Goal: Task Accomplishment & Management: Use online tool/utility

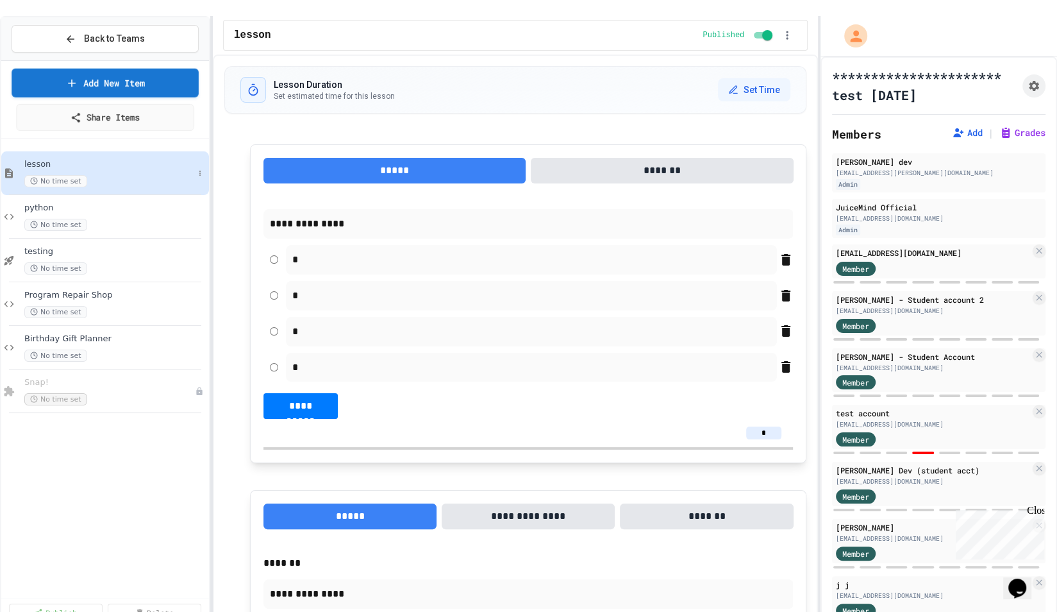
type textarea "*"
click at [83, 203] on span "python" at bounding box center [108, 208] width 169 height 11
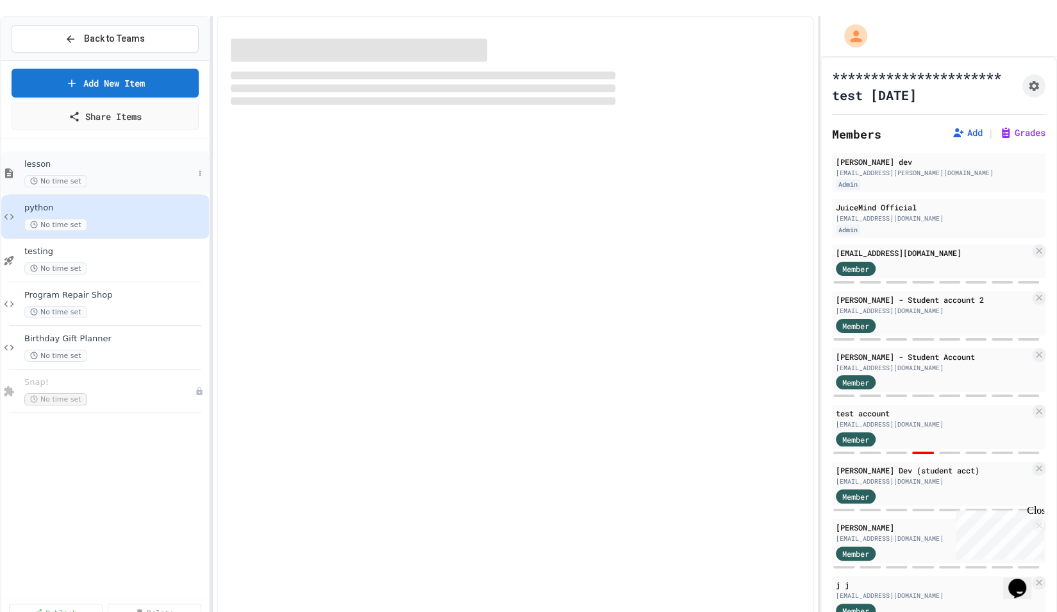
click at [83, 175] on span "No time set" at bounding box center [55, 181] width 63 height 12
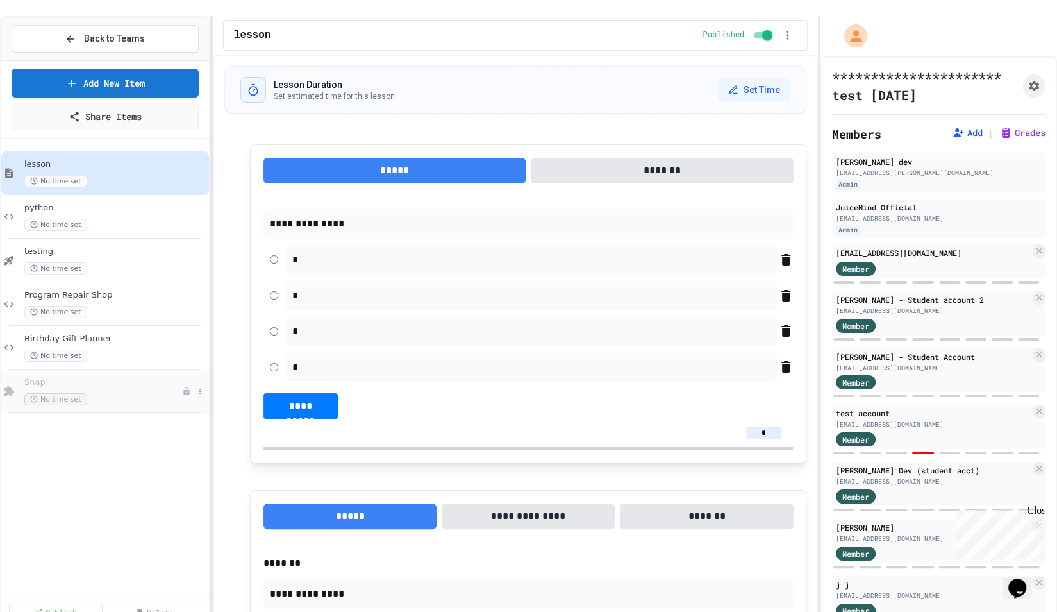
click at [92, 377] on div "Snap! No time set" at bounding box center [103, 391] width 158 height 28
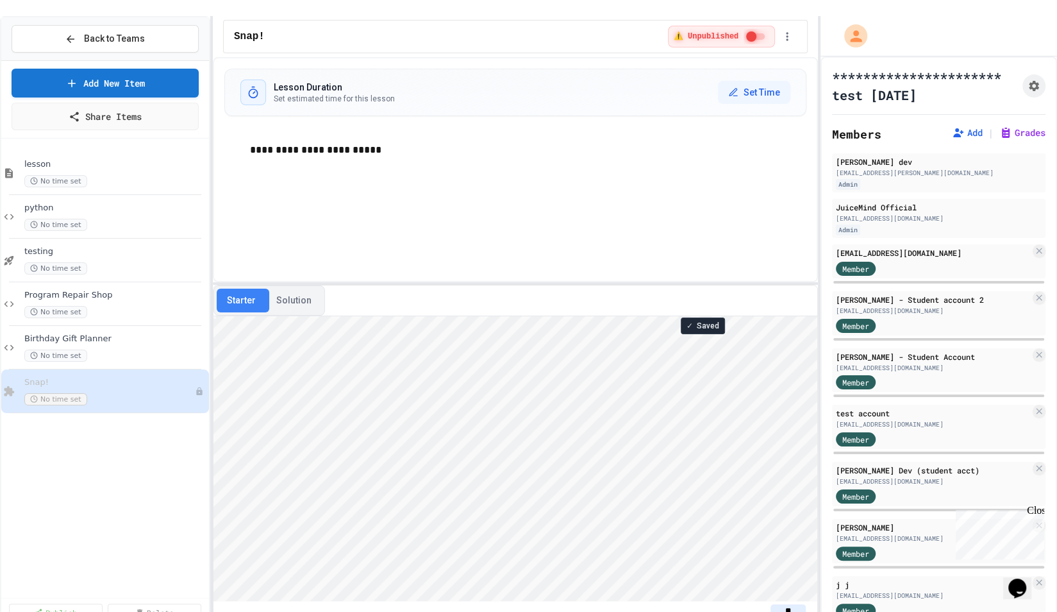
scroll to position [1, 0]
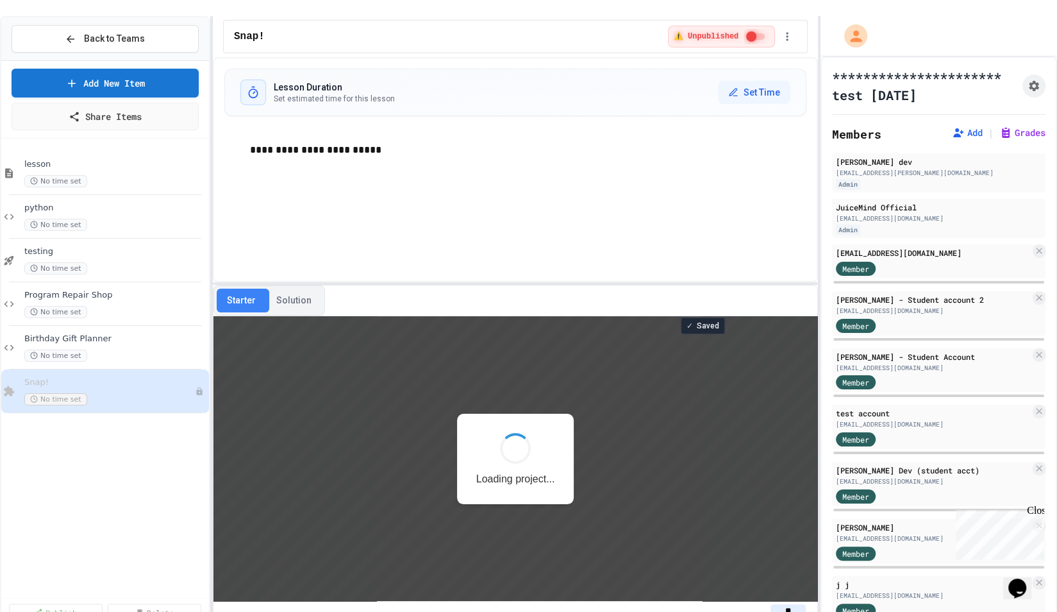
scroll to position [1, 0]
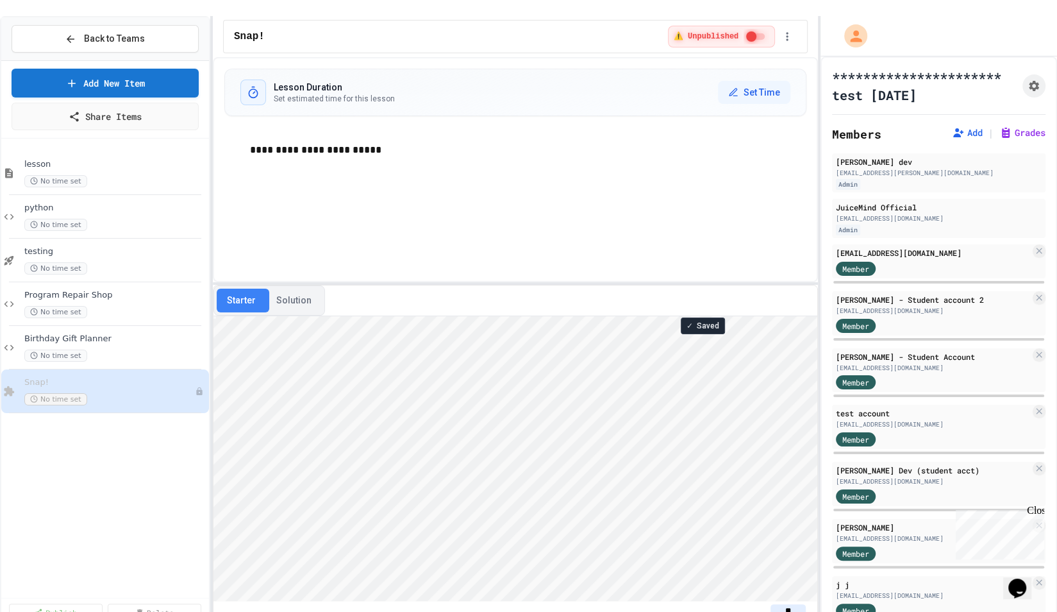
type textarea "*"
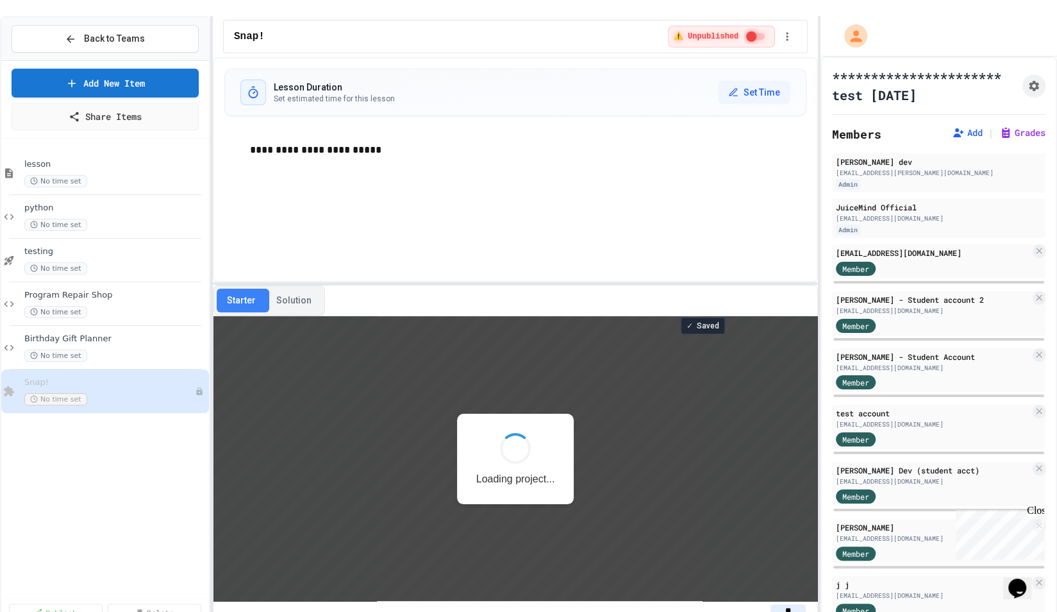
scroll to position [1, 0]
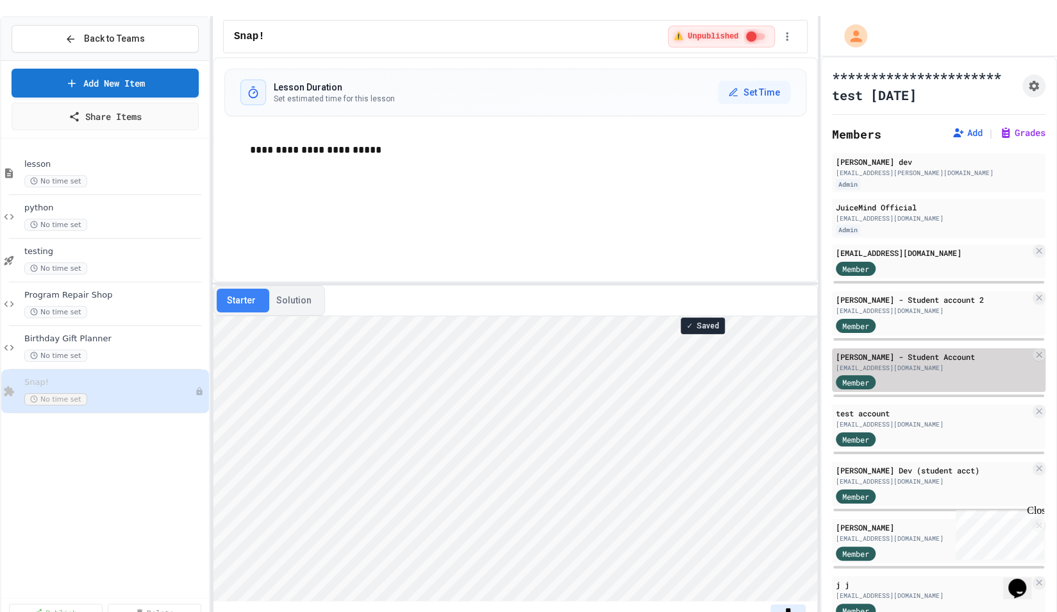
click at [905, 351] on div "[PERSON_NAME] - Student Account" at bounding box center [933, 357] width 194 height 12
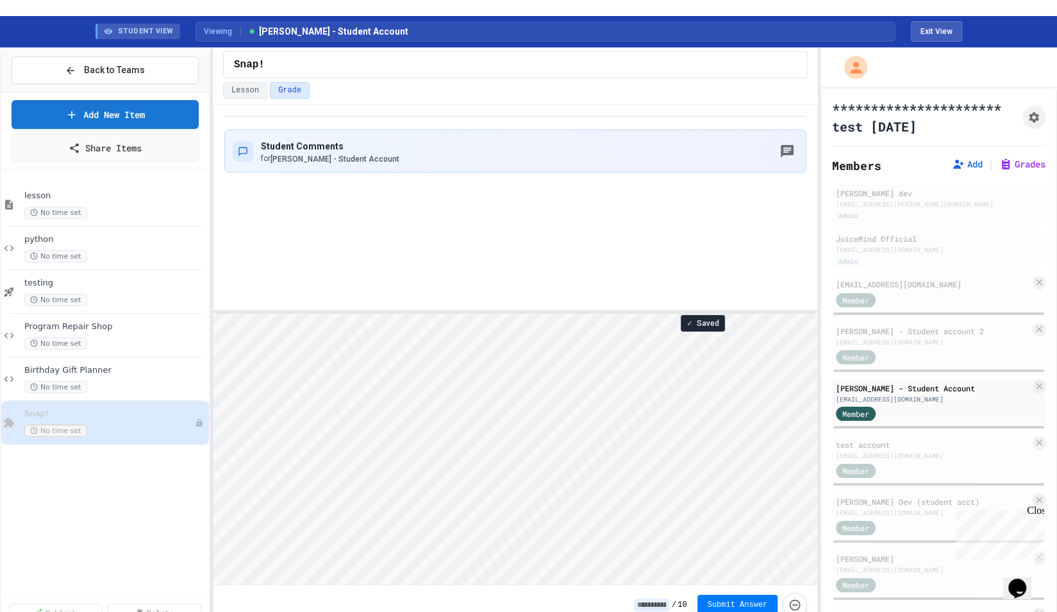
click at [1037, 512] on div "Close" at bounding box center [1035, 513] width 16 height 16
click at [202, 419] on icon at bounding box center [200, 423] width 8 height 8
click at [78, 476] on div at bounding box center [528, 306] width 1057 height 612
click at [78, 476] on div "lesson No time set python No time set testing No time set Program Repair Shop N…" at bounding box center [105, 385] width 208 height 420
click at [95, 467] on div "lesson No time set python No time set testing No time set Program Repair Shop N…" at bounding box center [105, 385] width 208 height 420
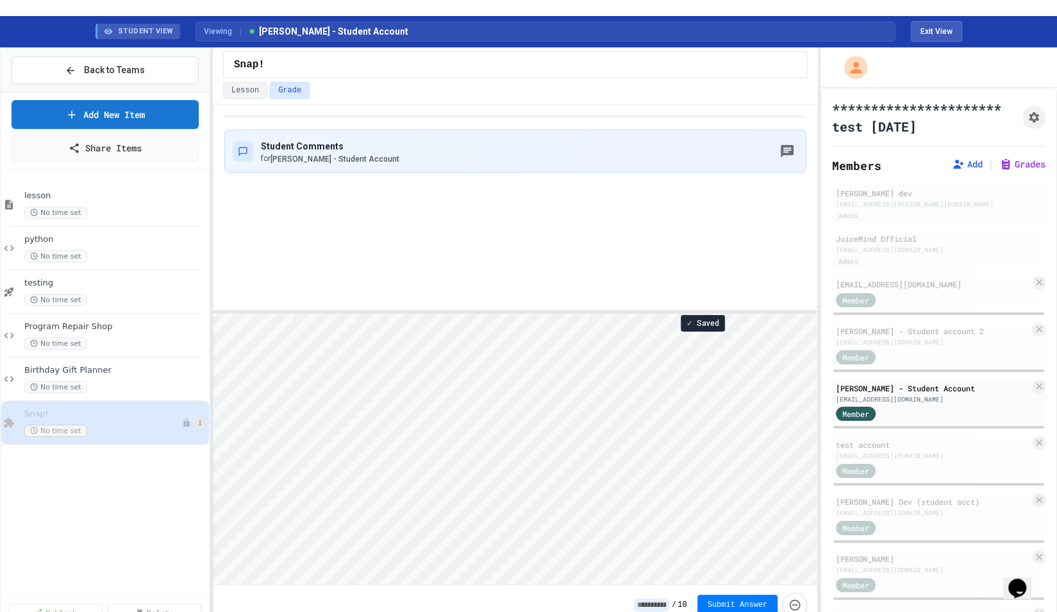
click at [201, 416] on button at bounding box center [200, 422] width 13 height 13
click at [150, 470] on button "Publish" at bounding box center [174, 474] width 99 height 23
click at [139, 449] on div "lesson No time set python No time set testing No time set Program Repair Shop N…" at bounding box center [105, 385] width 208 height 420
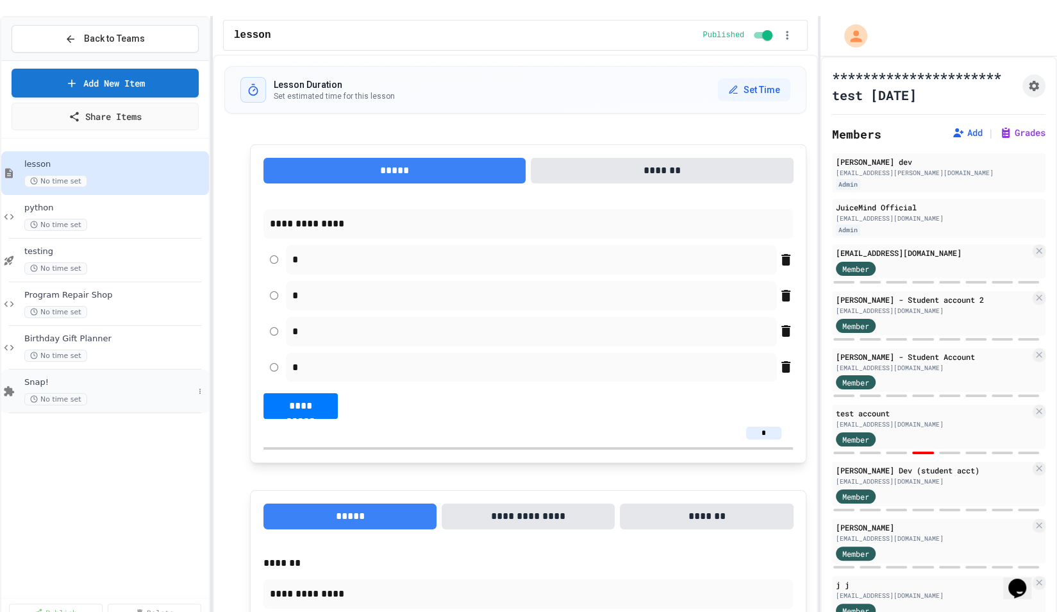
type textarea "*"
click at [108, 377] on span "Snap!" at bounding box center [108, 382] width 169 height 11
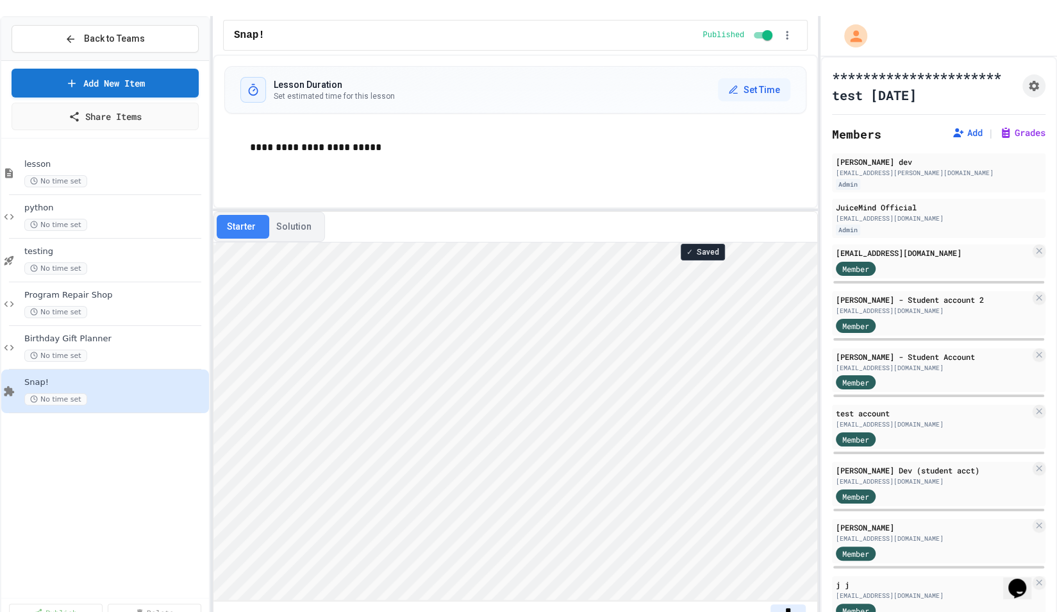
click at [397, 190] on div "**********" at bounding box center [515, 340] width 605 height 573
click at [106, 483] on div "lesson No time set python No time set testing No time set Program Repair Shop N…" at bounding box center [105, 369] width 208 height 451
click at [358, 212] on div "Starter Solution" at bounding box center [516, 227] width 604 height 31
click at [306, 215] on button "Solution" at bounding box center [294, 227] width 56 height 24
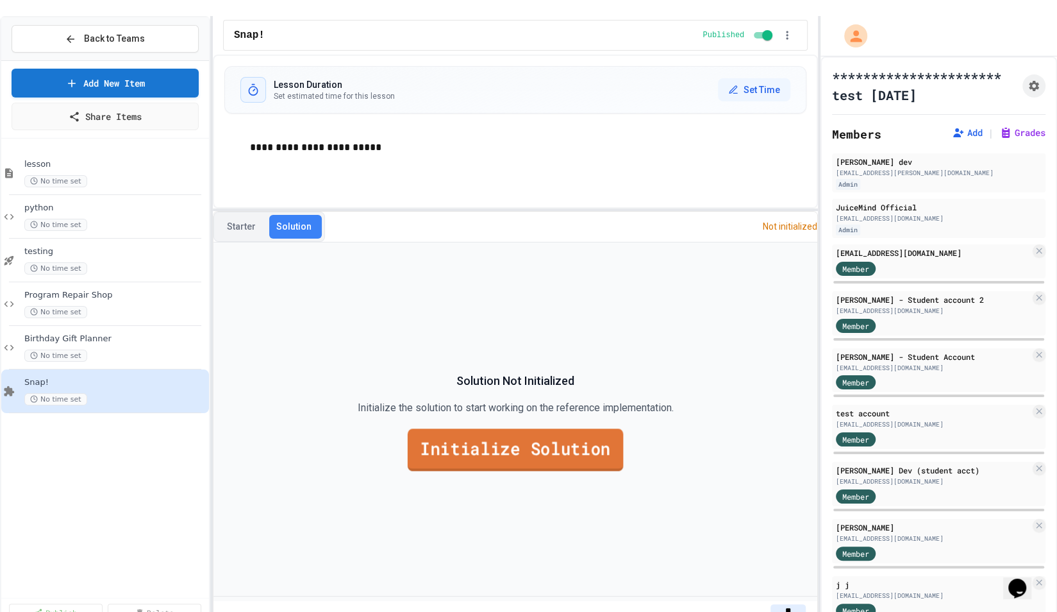
click at [453, 432] on link "Initialize Solution" at bounding box center [515, 449] width 215 height 42
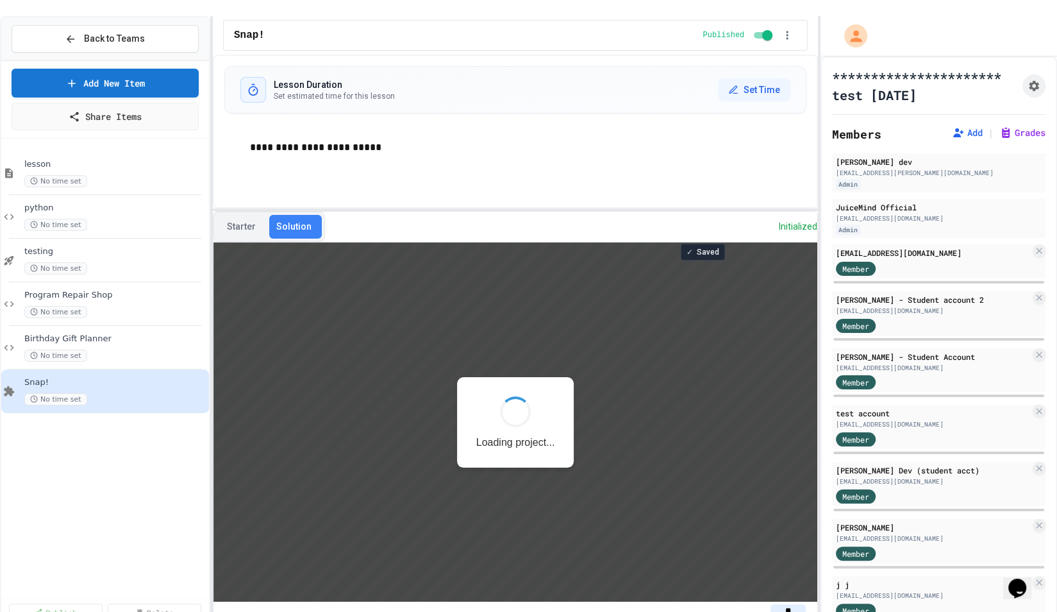
scroll to position [0, 0]
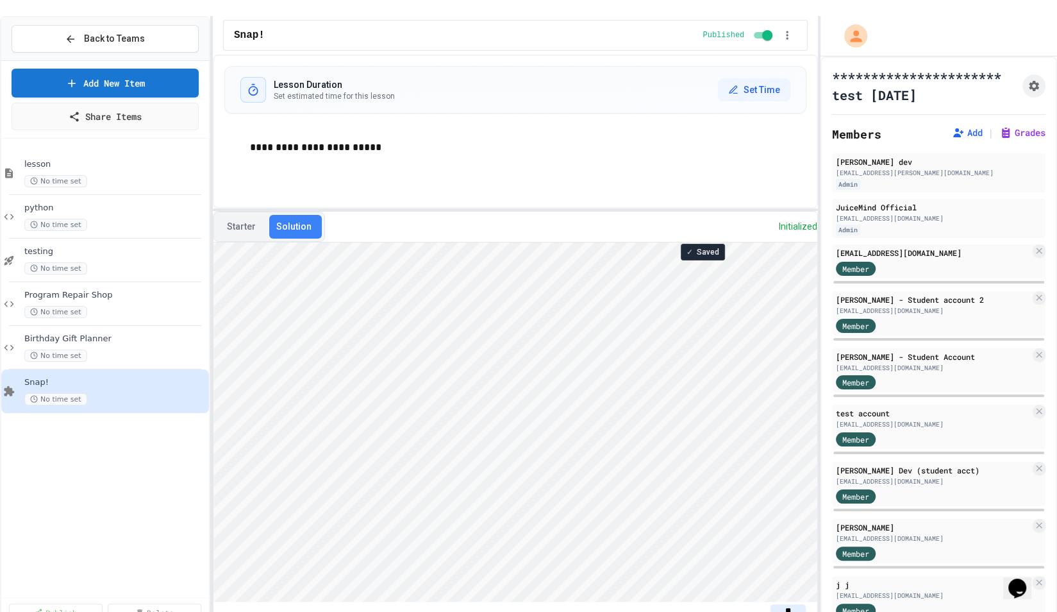
click at [237, 215] on button "Starter" at bounding box center [241, 227] width 49 height 24
click at [285, 215] on button "Solution" at bounding box center [294, 227] width 56 height 24
click at [56, 61] on div "Add New Item Share Items" at bounding box center [105, 100] width 208 height 78
click at [58, 67] on link "Add New Item" at bounding box center [105, 82] width 187 height 30
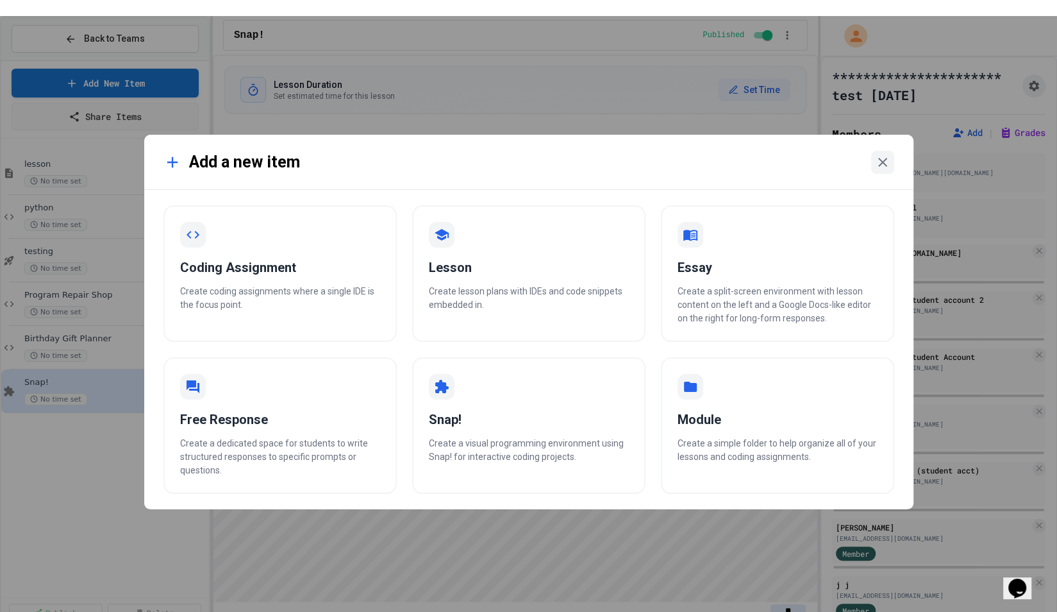
click at [646, 408] on div "Coding Assignment Create coding assignments where a single IDE is the focus poi…" at bounding box center [528, 349] width 769 height 319
click at [621, 408] on div "Snap!" at bounding box center [529, 416] width 200 height 19
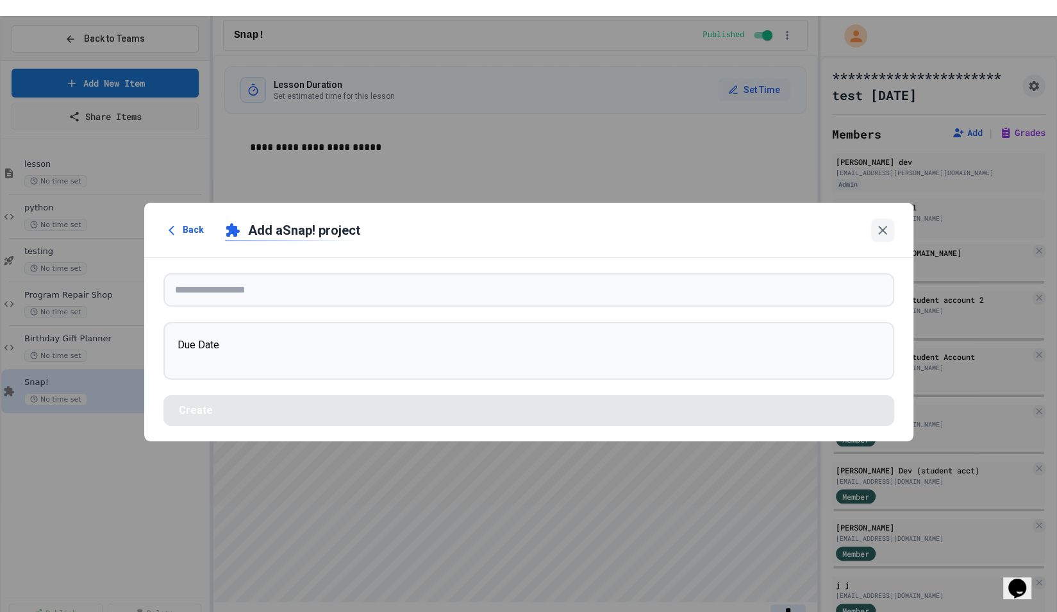
click at [335, 289] on form "Due Date Create" at bounding box center [528, 349] width 769 height 183
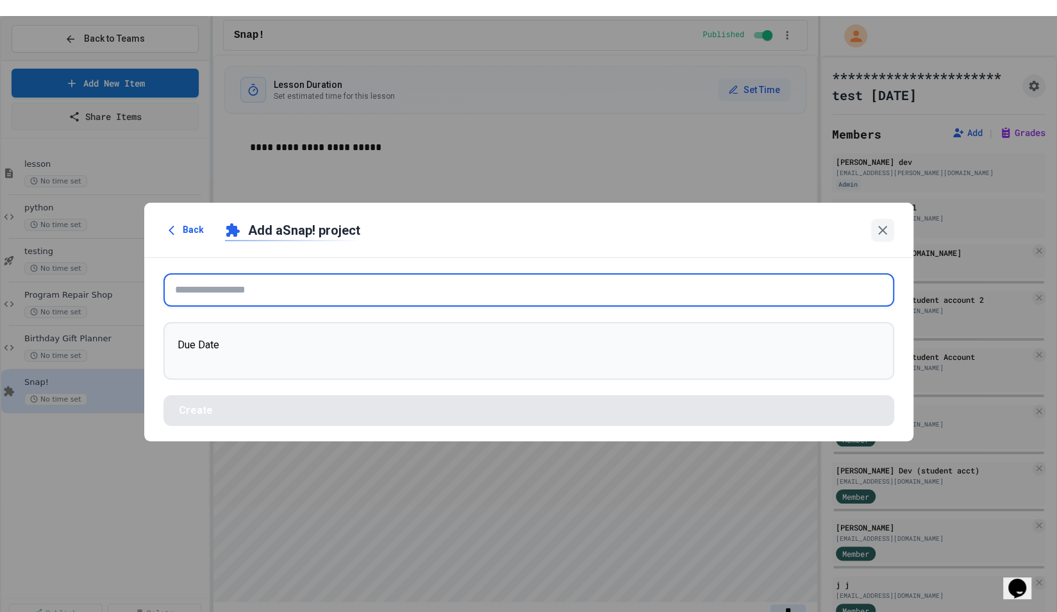
click at [318, 273] on input "text" at bounding box center [528, 289] width 731 height 33
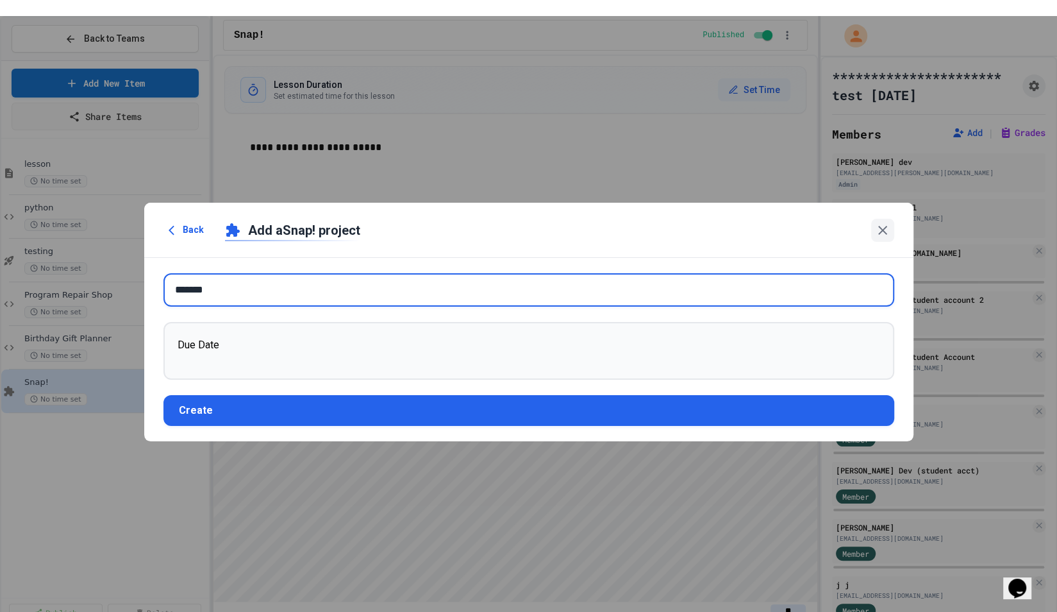
type input "*******"
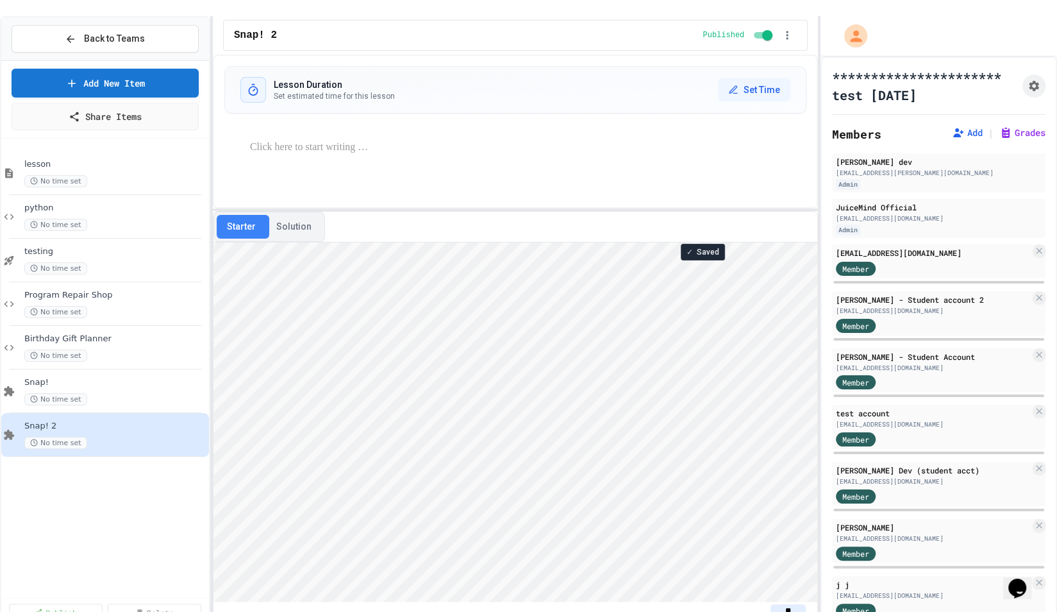
scroll to position [1, 0]
click at [140, 499] on div "lesson No time set python No time set testing No time set Program Repair Shop N…" at bounding box center [105, 369] width 208 height 451
click at [390, 178] on div "Lesson Duration Set estimated time for this lesson Set Time" at bounding box center [515, 130] width 605 height 153
click at [288, 215] on button "Solution" at bounding box center [294, 227] width 56 height 24
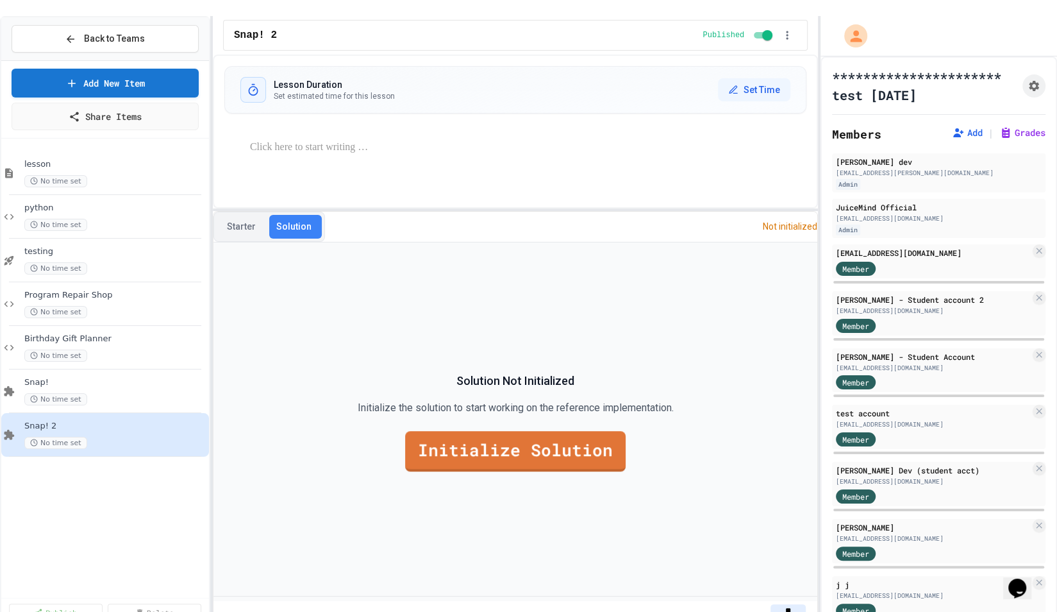
click at [468, 454] on div "Solution Not Initialized Initialize the solution to start working on the refere…" at bounding box center [516, 421] width 316 height 99
click at [236, 215] on button "Starter" at bounding box center [241, 227] width 49 height 24
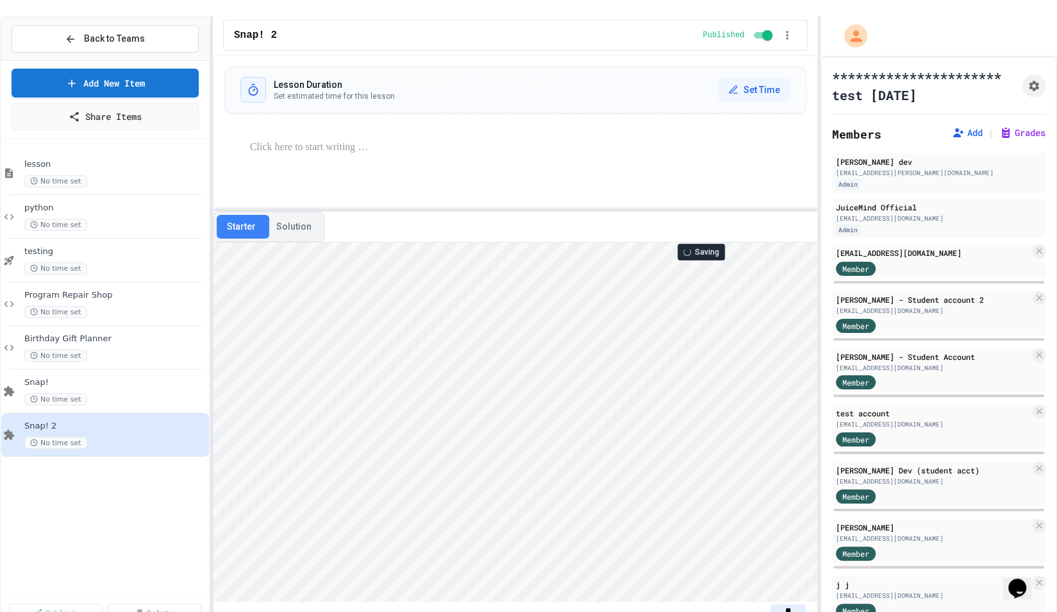
click at [289, 215] on button "Solution" at bounding box center [294, 227] width 56 height 24
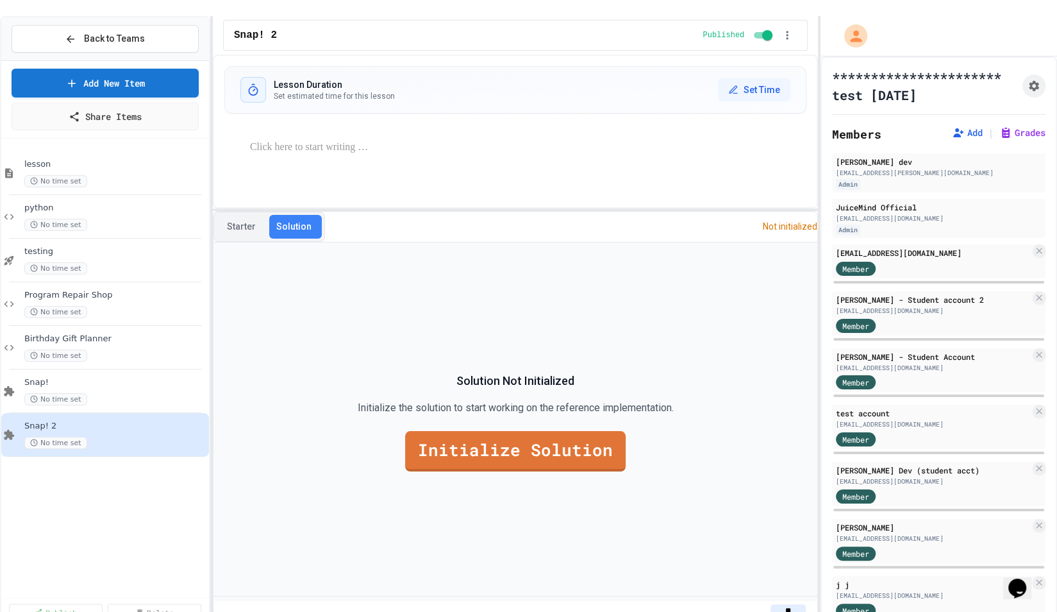
click at [244, 215] on button "Starter" at bounding box center [241, 227] width 49 height 24
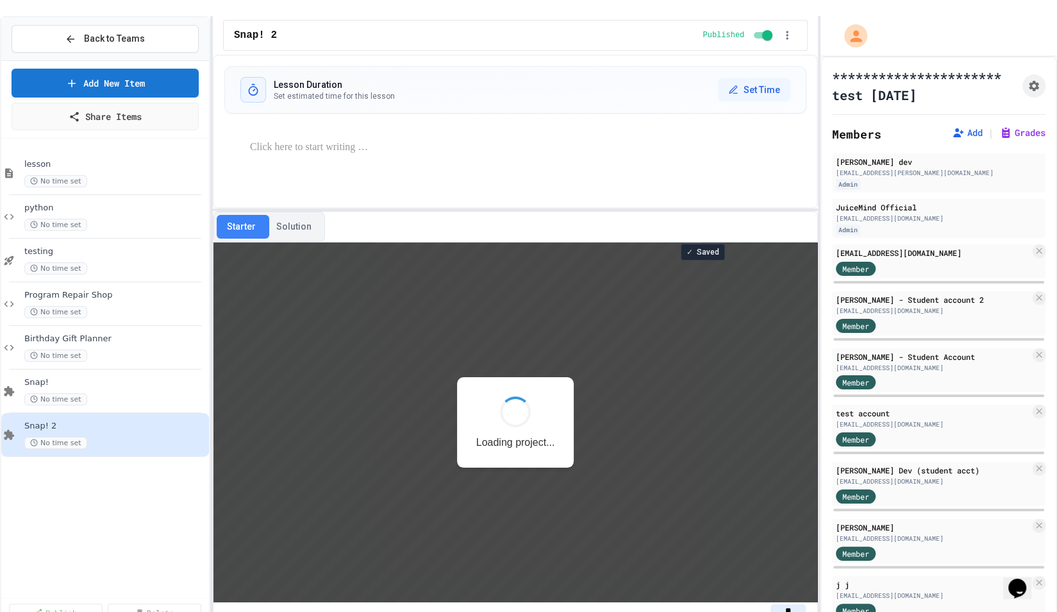
scroll to position [0, 0]
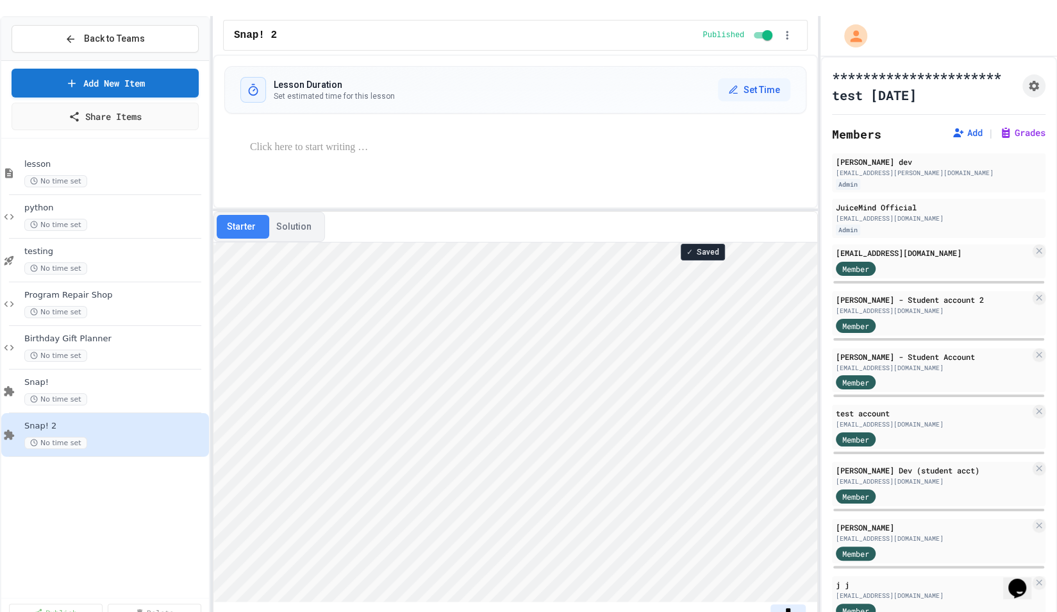
click at [294, 215] on button "Solution" at bounding box center [294, 227] width 56 height 24
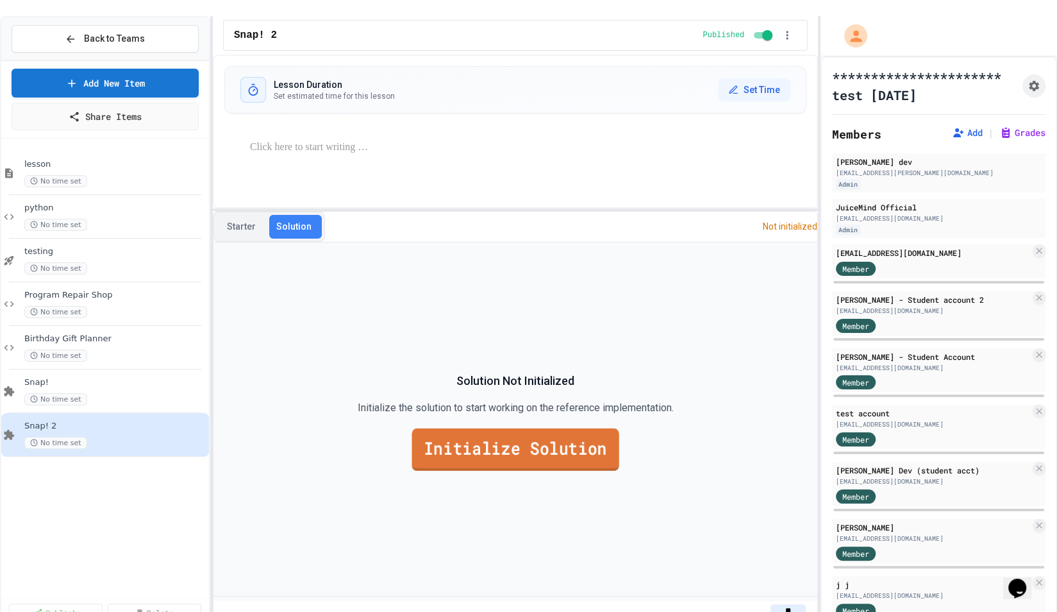
click at [432, 428] on link "Initialize Solution" at bounding box center [515, 449] width 207 height 42
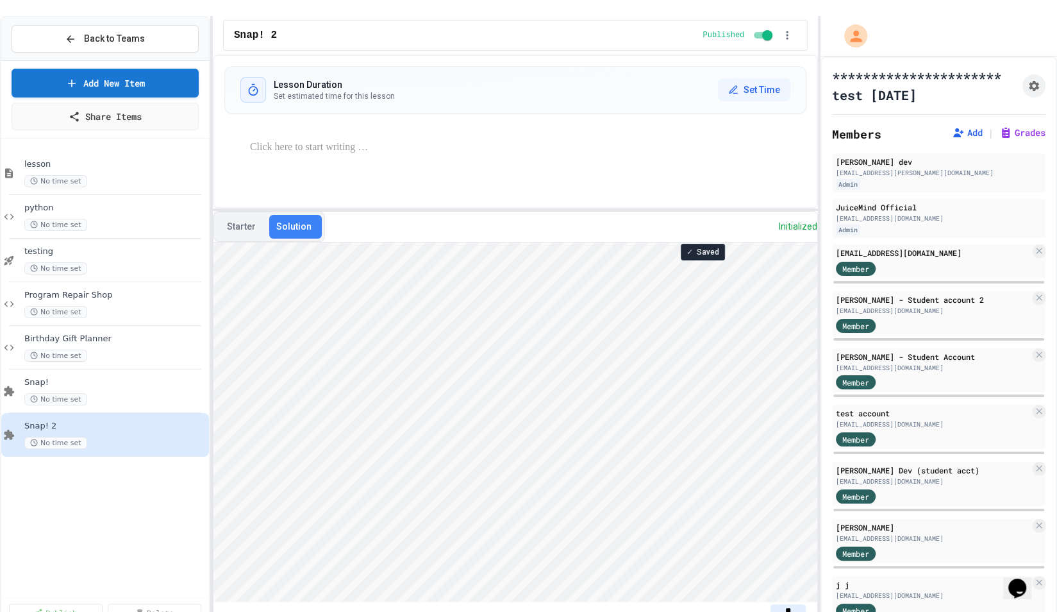
click at [258, 215] on button "Starter" at bounding box center [241, 227] width 49 height 24
click at [282, 215] on button "Solution" at bounding box center [294, 227] width 56 height 24
click at [90, 437] on div "No time set" at bounding box center [108, 443] width 169 height 12
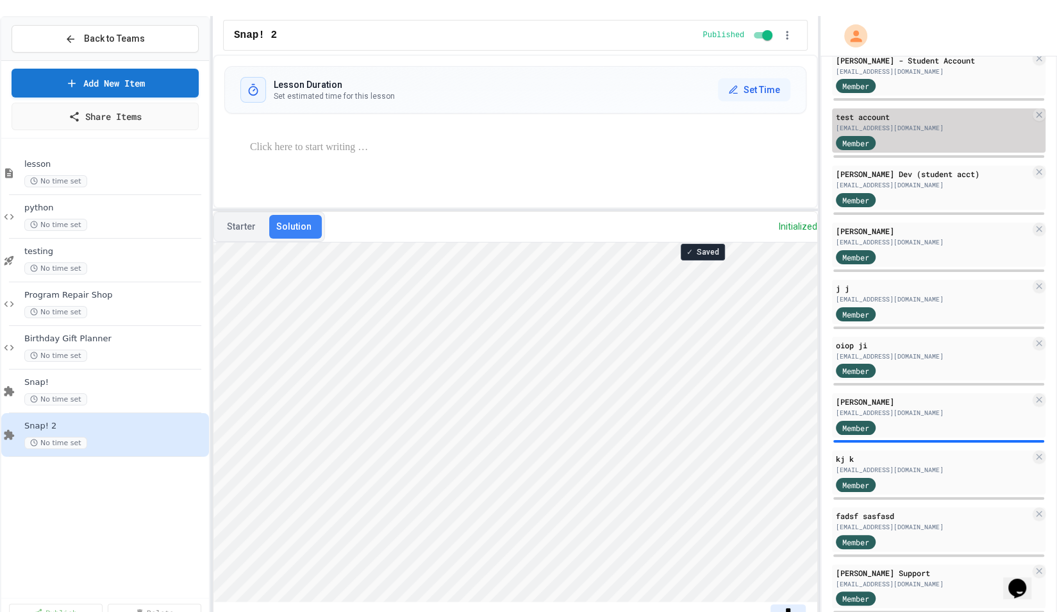
scroll to position [366, 0]
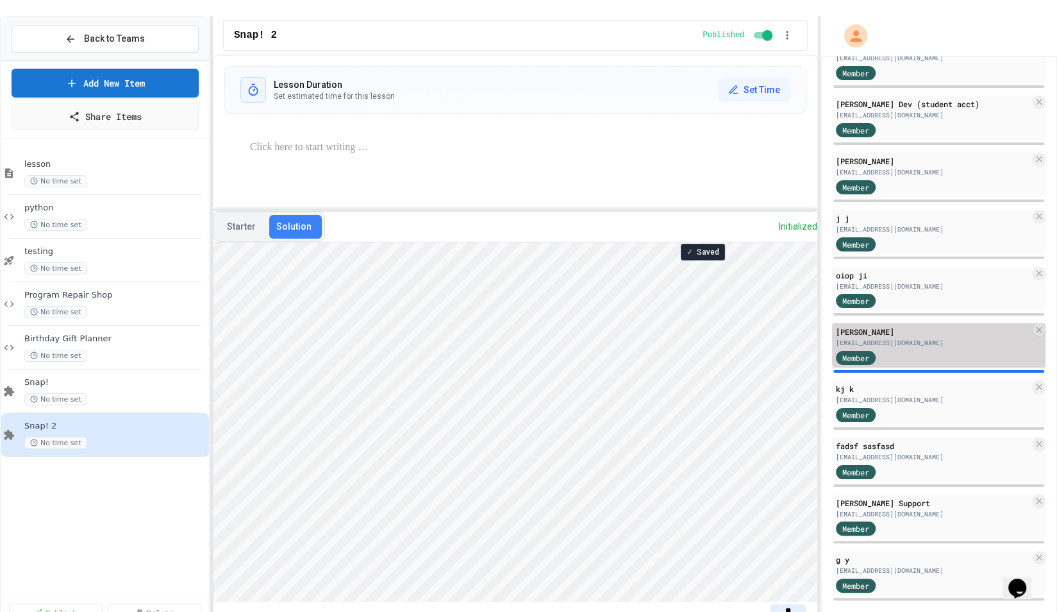
click at [895, 349] on div "Member" at bounding box center [868, 357] width 64 height 16
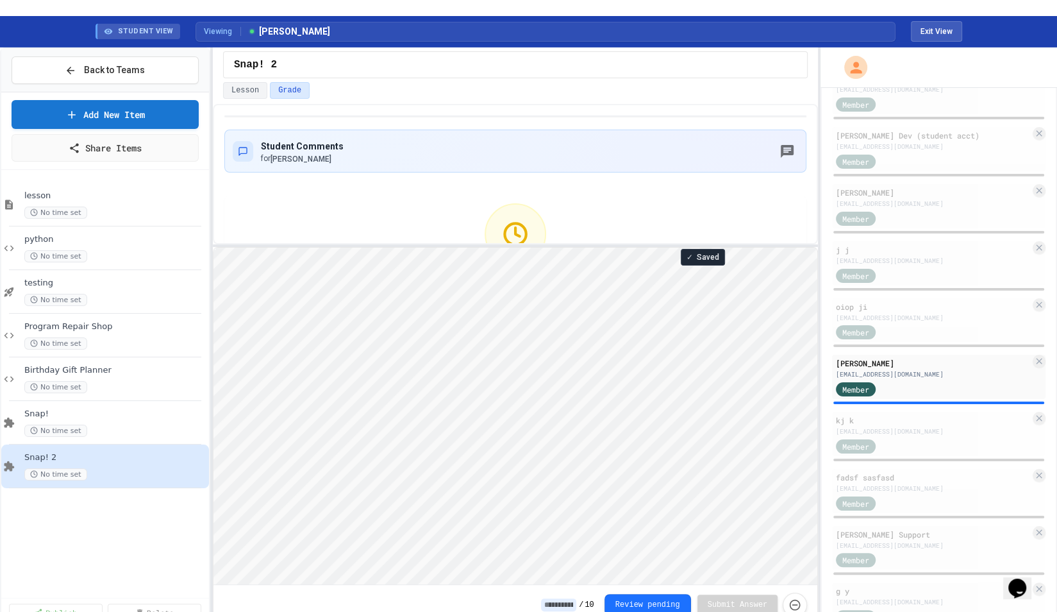
click at [790, 592] on button "Force resubmission of student's answer (Admin only)" at bounding box center [795, 604] width 24 height 24
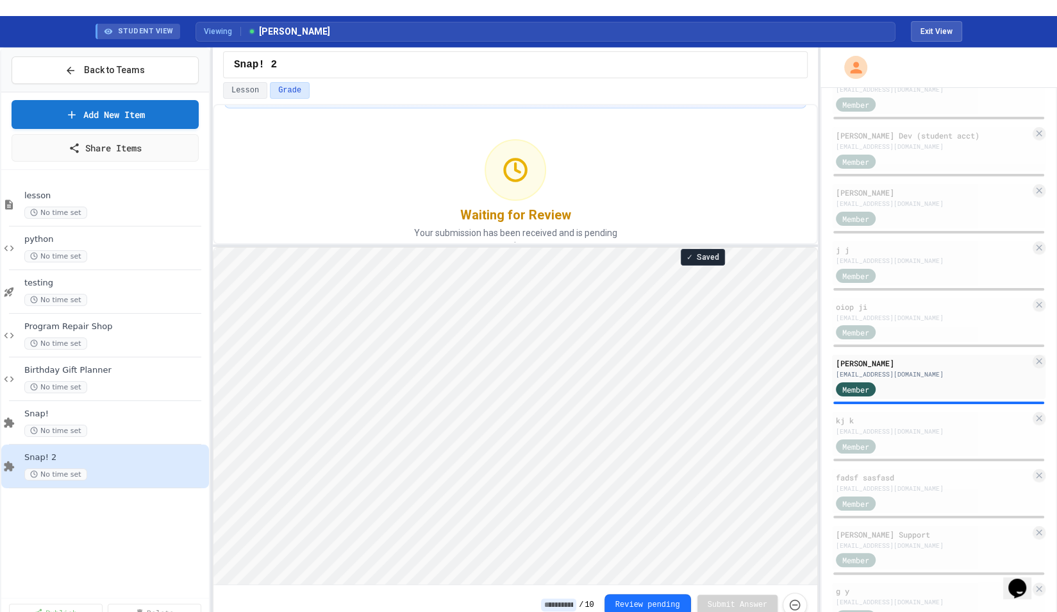
scroll to position [1, 0]
